Goal: Task Accomplishment & Management: Complete application form

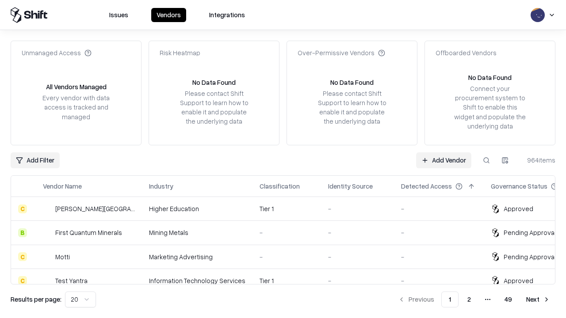
click at [443, 160] on link "Add Vendor" at bounding box center [443, 160] width 55 height 16
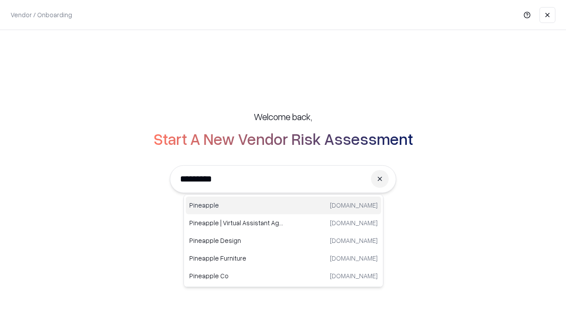
click at [283, 205] on div "Pineapple [DOMAIN_NAME]" at bounding box center [283, 206] width 195 height 18
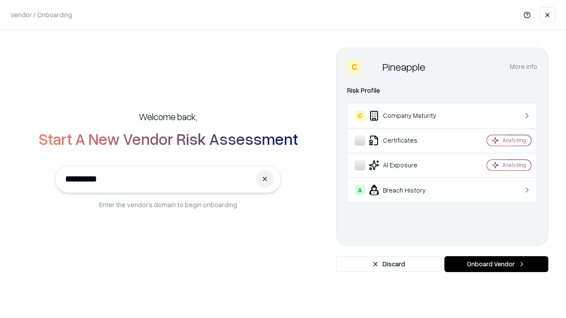
type input "*********"
click at [496, 264] on button "Onboard Vendor" at bounding box center [496, 264] width 104 height 16
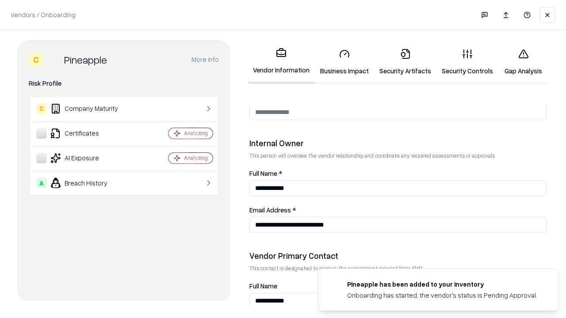
scroll to position [458, 0]
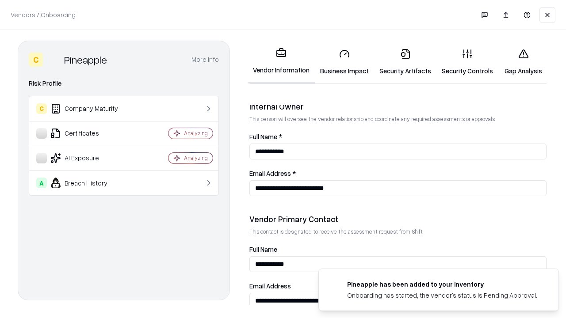
click at [344, 62] on link "Business Impact" at bounding box center [344, 62] width 59 height 41
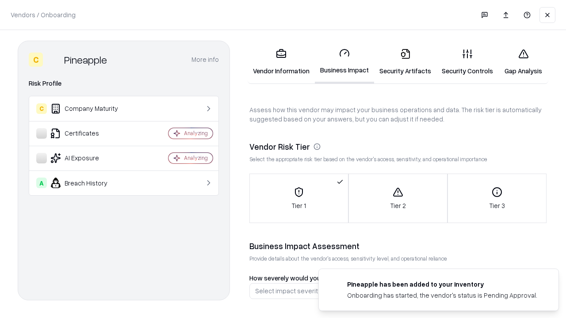
click at [405, 62] on link "Security Artifacts" at bounding box center [405, 62] width 62 height 41
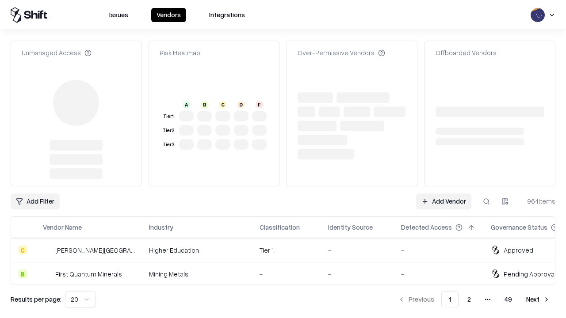
click at [443, 194] on link "Add Vendor" at bounding box center [443, 202] width 55 height 16
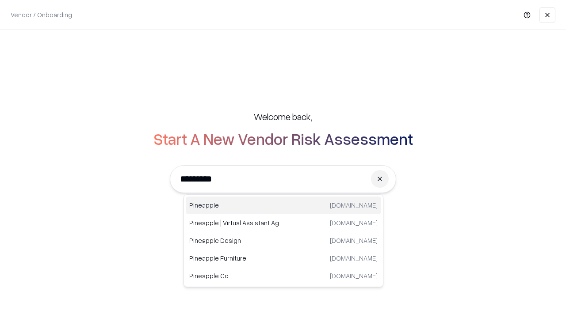
click at [283, 205] on div "Pineapple [DOMAIN_NAME]" at bounding box center [283, 206] width 195 height 18
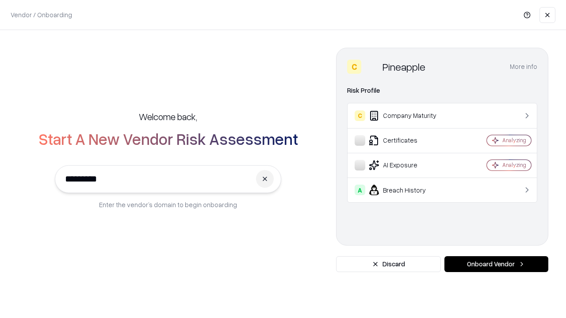
type input "*********"
click at [496, 264] on button "Onboard Vendor" at bounding box center [496, 264] width 104 height 16
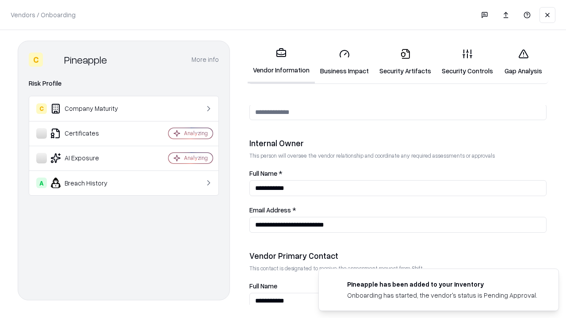
scroll to position [458, 0]
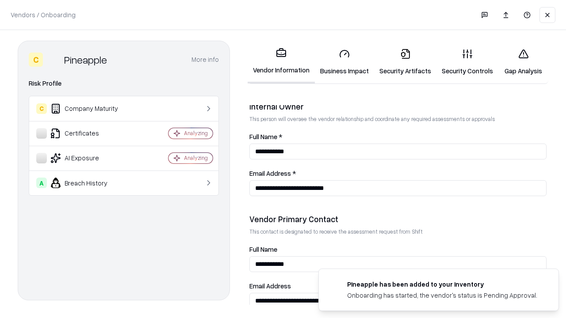
click at [523, 62] on link "Gap Analysis" at bounding box center [523, 62] width 50 height 41
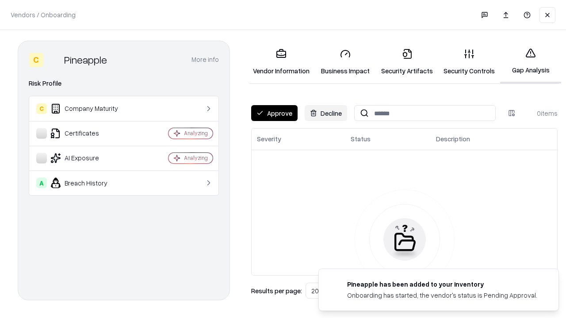
click at [274, 113] on button "Approve" at bounding box center [274, 113] width 46 height 16
